Goal: Contribute content: Contribute content

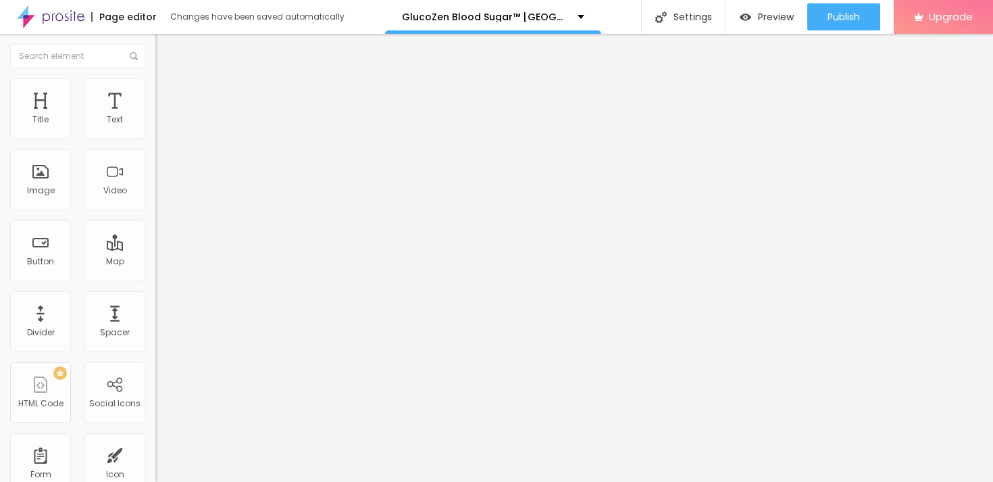
click at [165, 52] on div "Edit Coluna" at bounding box center [202, 49] width 74 height 11
click at [155, 200] on button "button" at bounding box center [164, 193] width 19 height 14
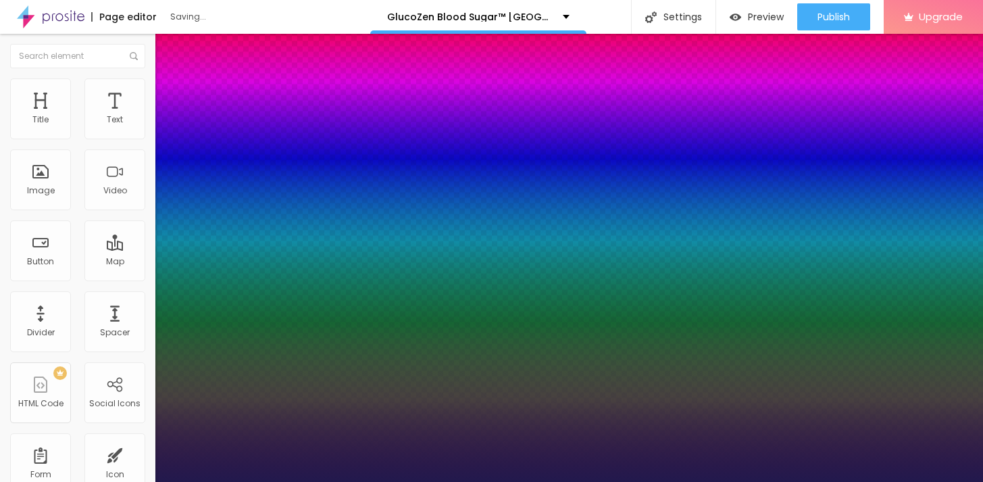
type input "1"
type input "66"
type input "1"
type input "67"
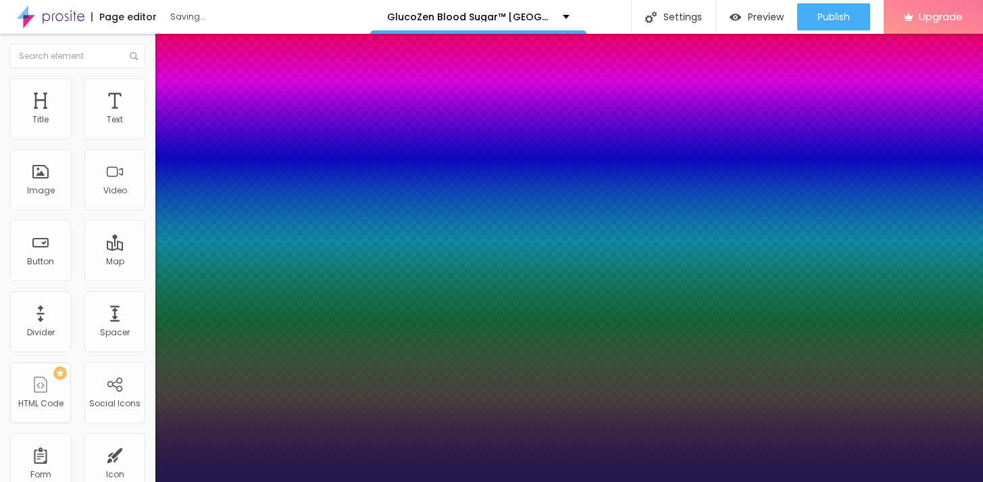
type input "67"
type input "1"
type input "68"
type input "1"
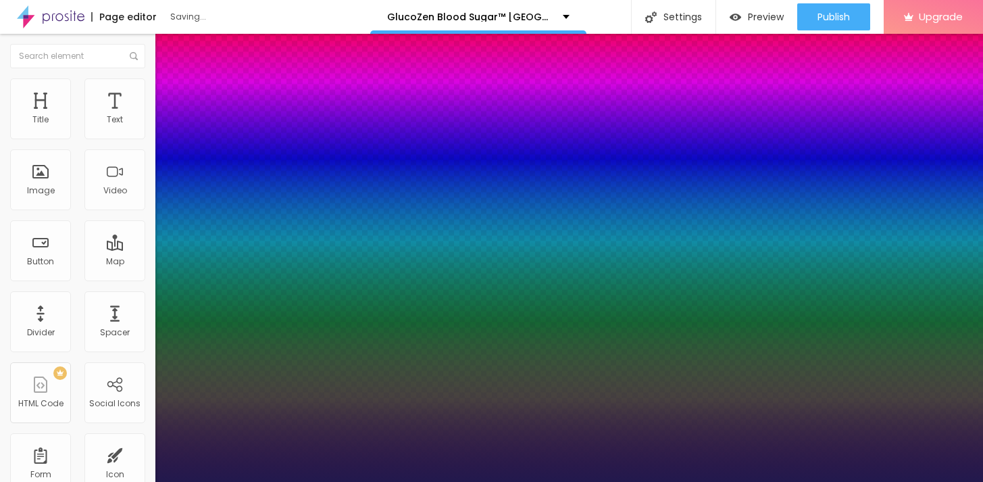
type input "69"
type input "1"
type input "73"
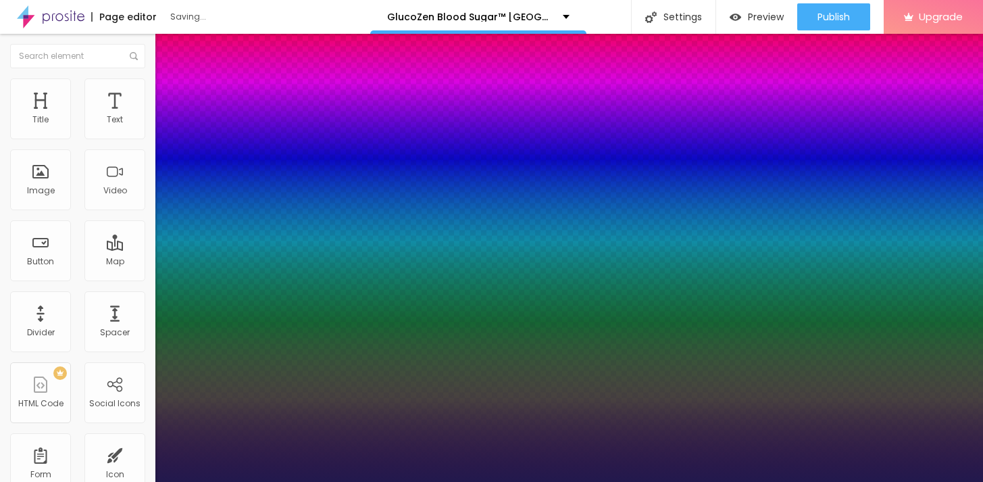
type input "1"
type input "76"
type input "1"
type input "78"
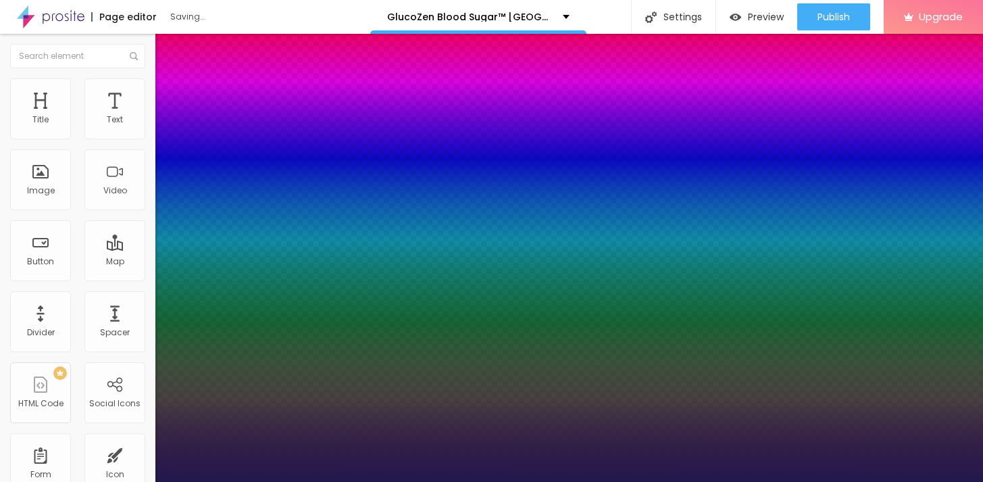
type input "78"
type input "1"
type input "79"
type input "1"
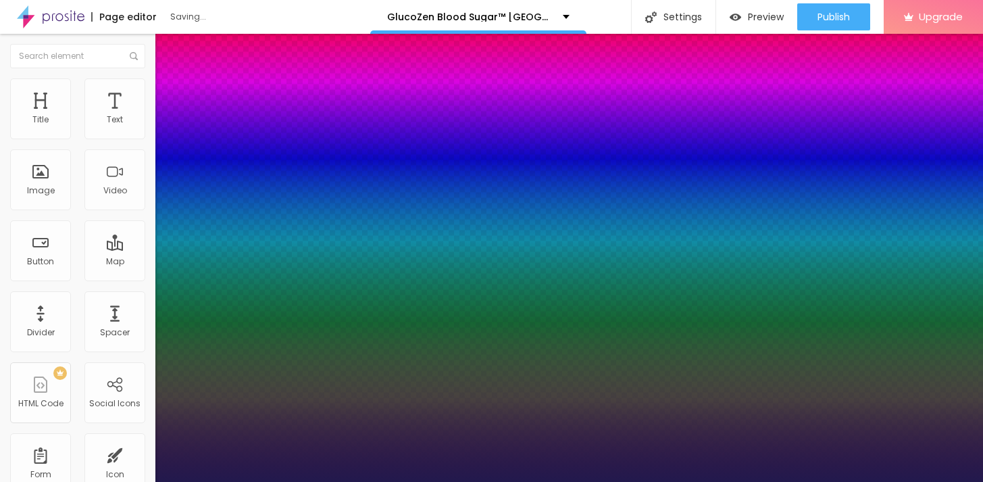
type input "80"
type input "1"
type input "79"
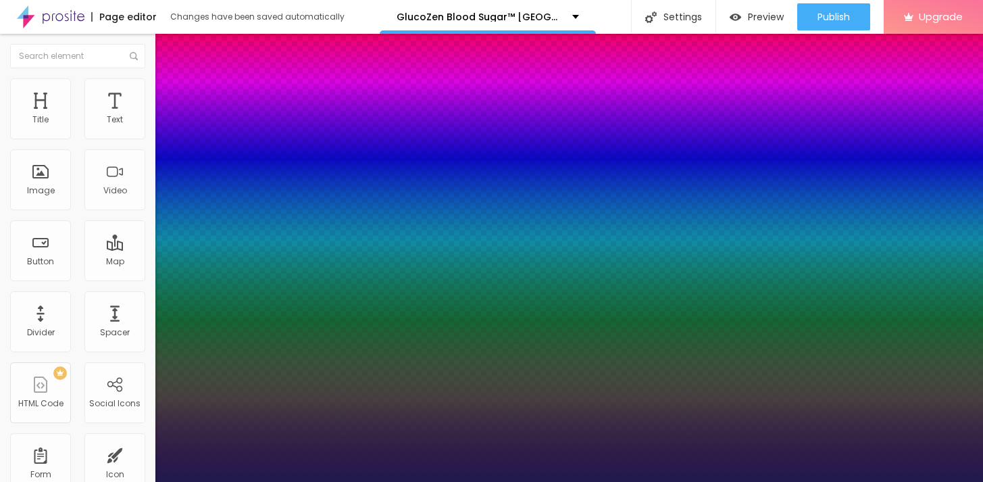
type input "1"
type input "78"
type input "1"
type input "77"
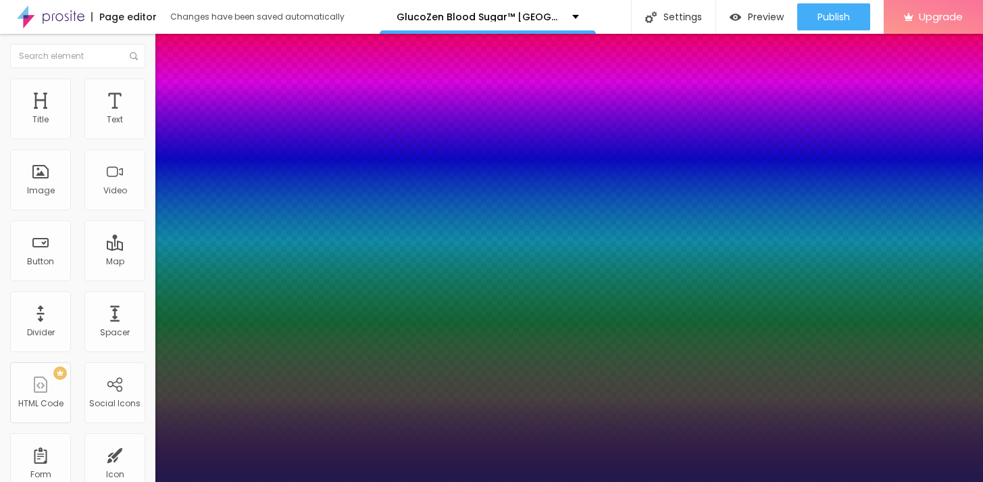
type input "77"
type input "1"
type input "78"
type input "1"
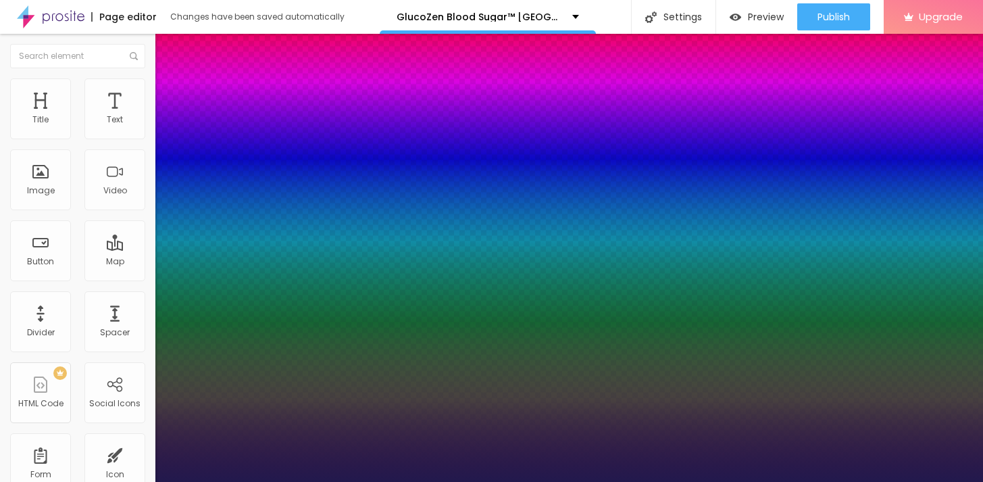
type input "79"
type input "1"
type input "81"
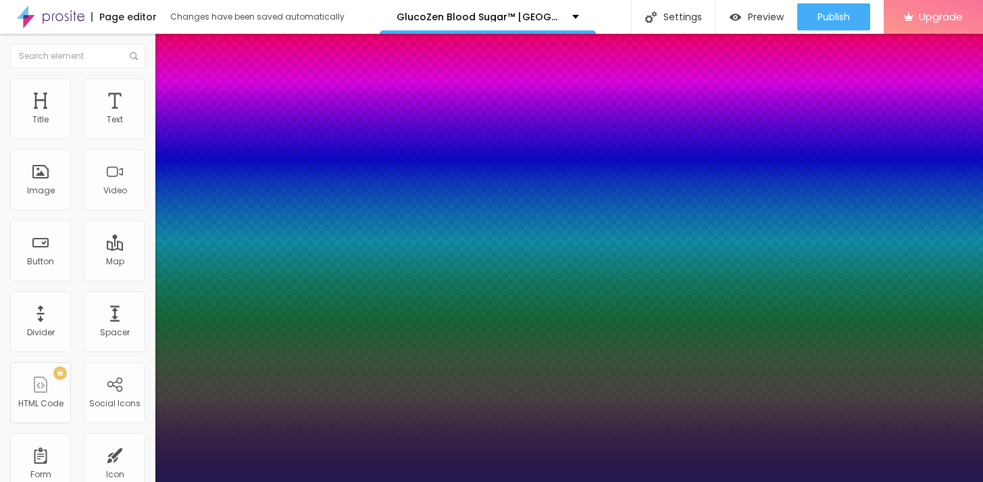
type input "1"
type input "82"
type input "1"
type input "83"
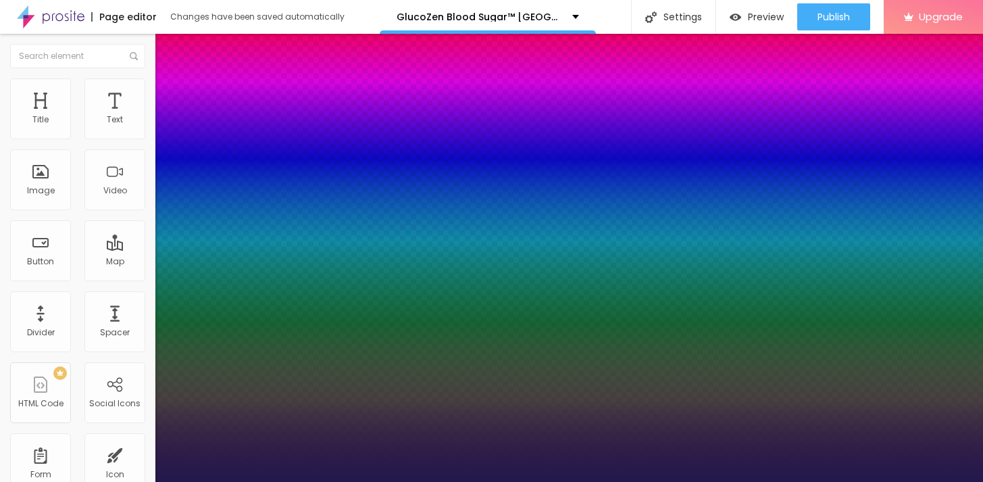
type input "83"
type input "1"
type input "84"
type input "1"
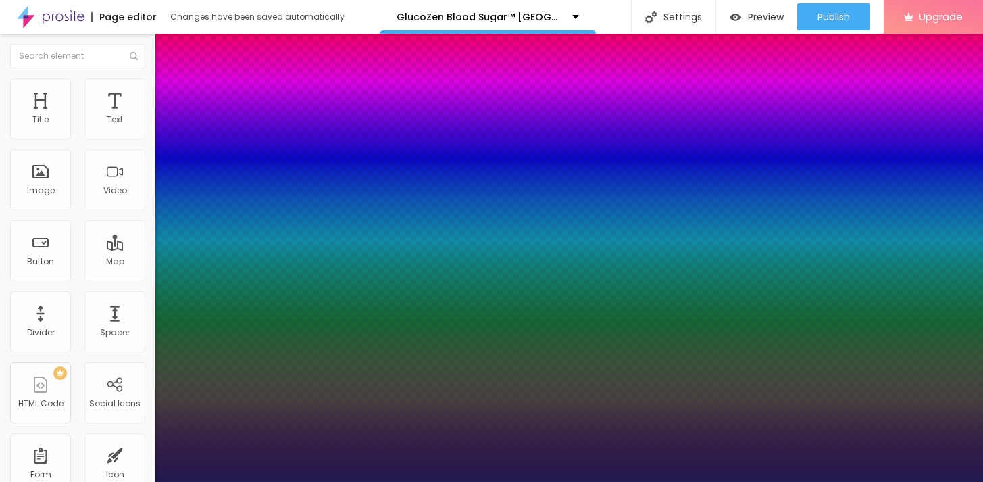
type input "85"
type input "1"
type input "86"
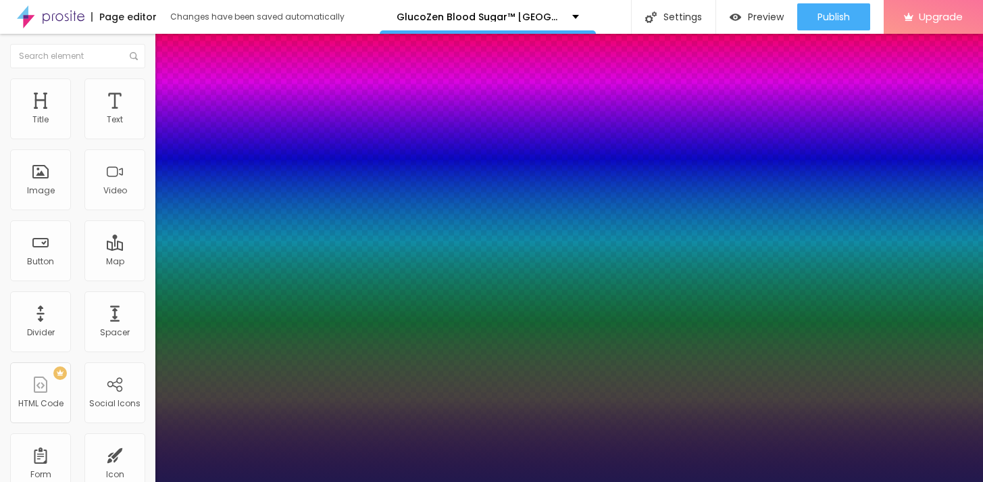
type input "1"
type input "87"
type input "1"
type input "88"
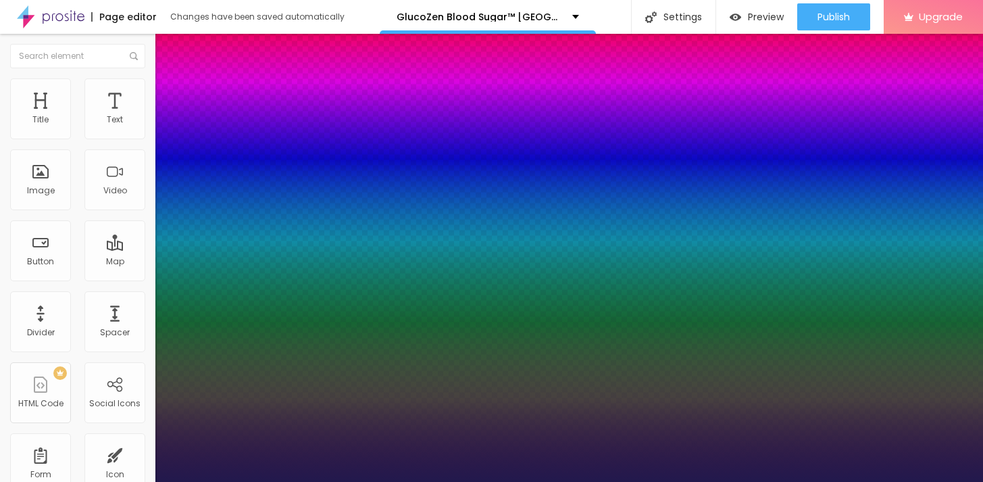
type input "88"
type input "1"
type input "89"
type input "1"
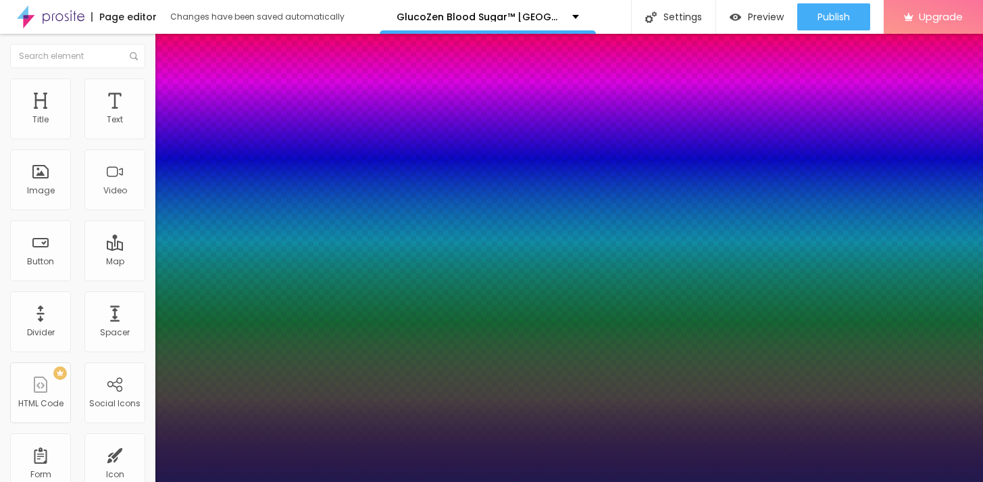
type input "90"
type input "1"
drag, startPoint x: 235, startPoint y: 380, endPoint x: 259, endPoint y: 382, distance: 24.4
type input "90"
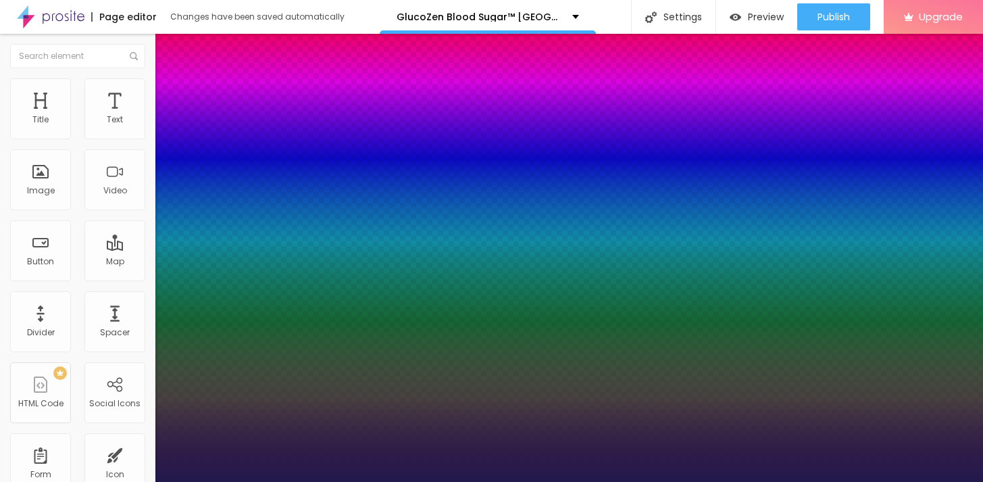
click at [552, 481] on div at bounding box center [491, 482] width 983 height 0
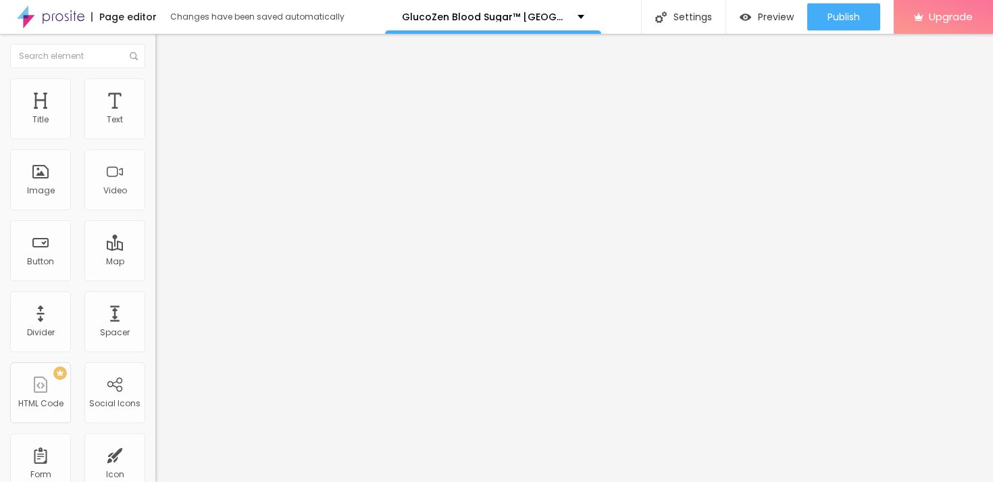
click at [165, 50] on div "Edit Title" at bounding box center [195, 49] width 61 height 11
click at [155, 116] on span "Add image" at bounding box center [182, 110] width 55 height 11
click at [155, 277] on input "https://" at bounding box center [236, 270] width 162 height 14
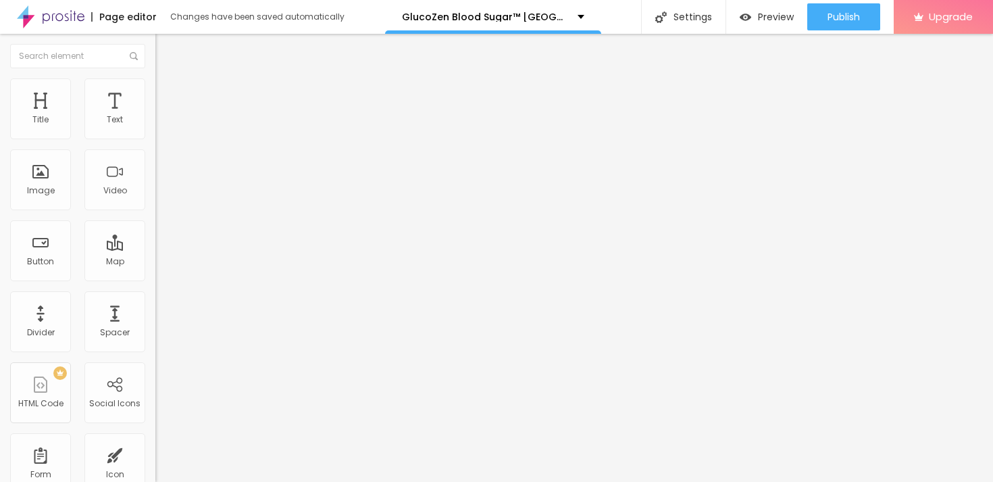
paste input "[DOMAIN_NAME][URL]"
type input "[URL][DOMAIN_NAME]"
click at [168, 93] on span "Style" at bounding box center [178, 87] width 20 height 11
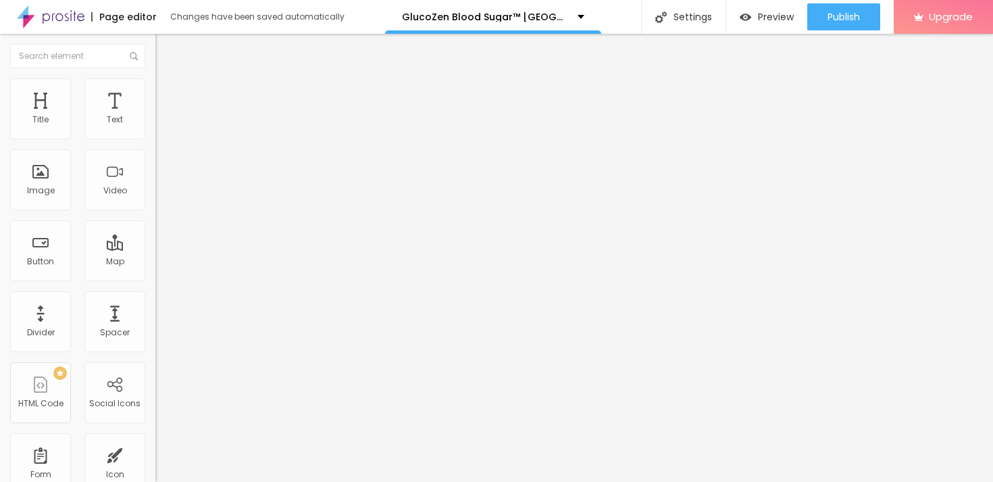
type input "50"
click at [155, 138] on input "range" at bounding box center [198, 133] width 87 height 11
type input "45"
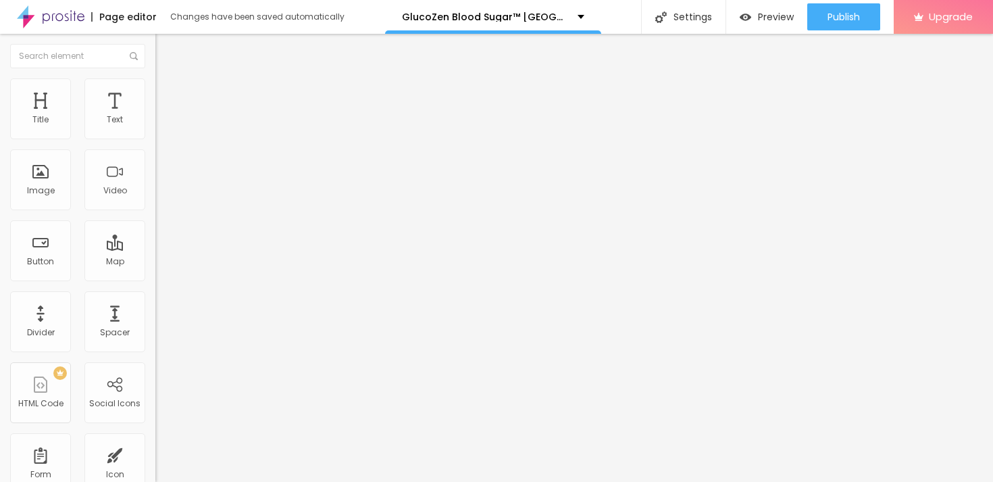
type input "40"
type input "35"
type input "30"
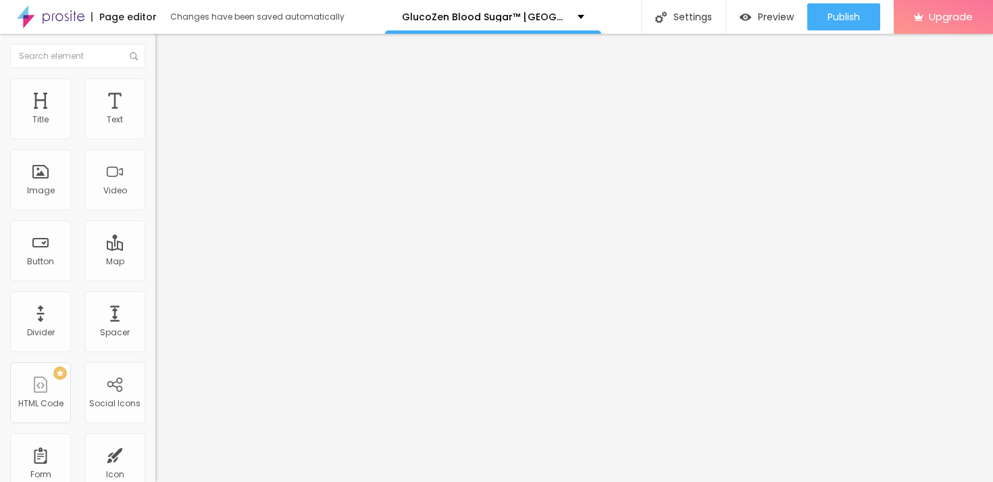
type input "30"
type input "35"
drag, startPoint x: 73, startPoint y: 146, endPoint x: 50, endPoint y: 143, distance: 23.1
type input "35"
click at [155, 138] on input "range" at bounding box center [198, 133] width 87 height 11
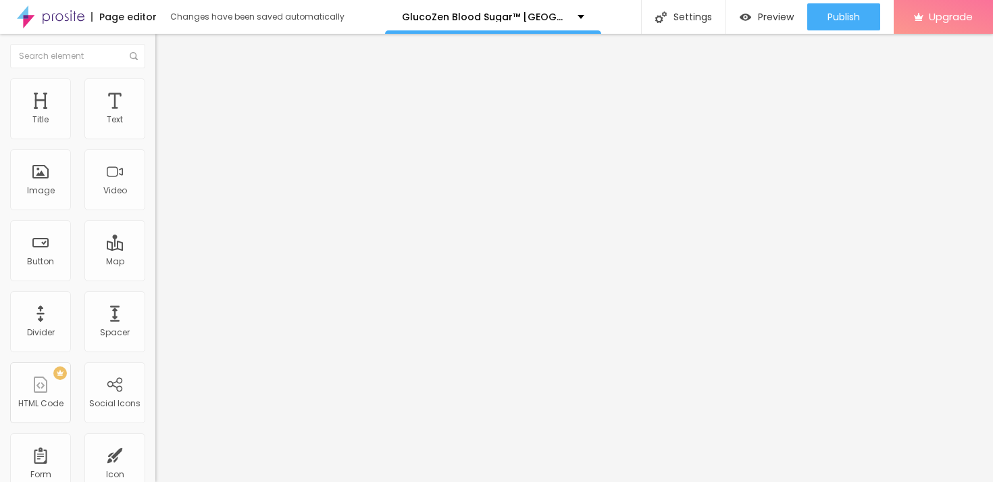
click at [165, 49] on div "Edit Image" at bounding box center [200, 49] width 71 height 11
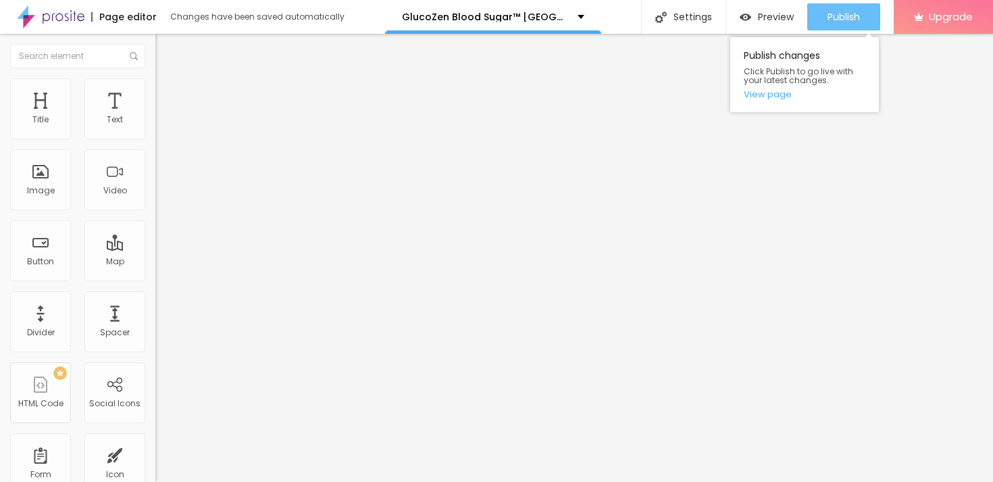
click at [827, 14] on span "Publish" at bounding box center [843, 16] width 32 height 11
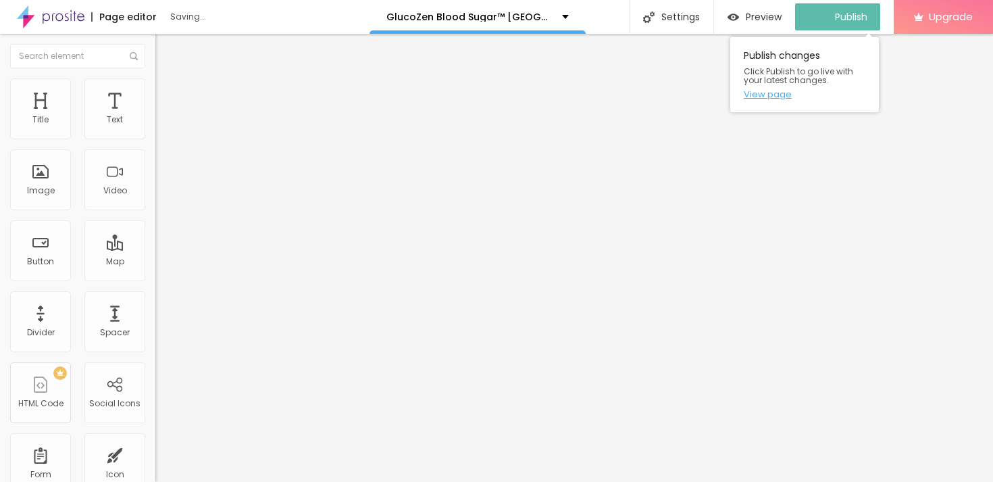
click at [767, 93] on link "View page" at bounding box center [805, 94] width 122 height 9
